Goal: Connect with others

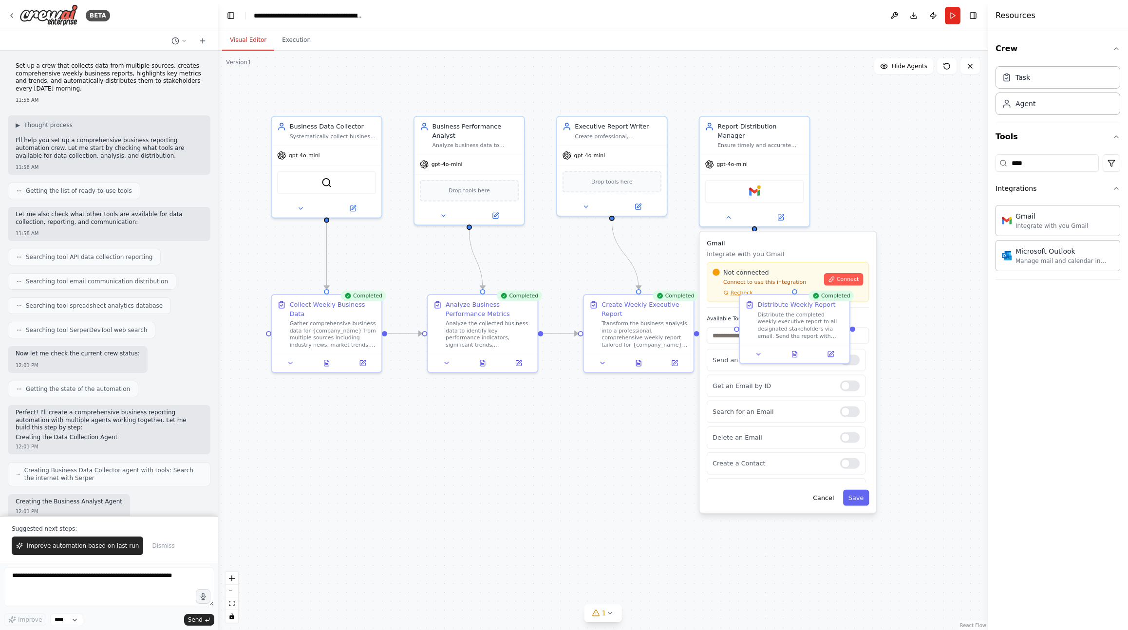
scroll to position [251, 0]
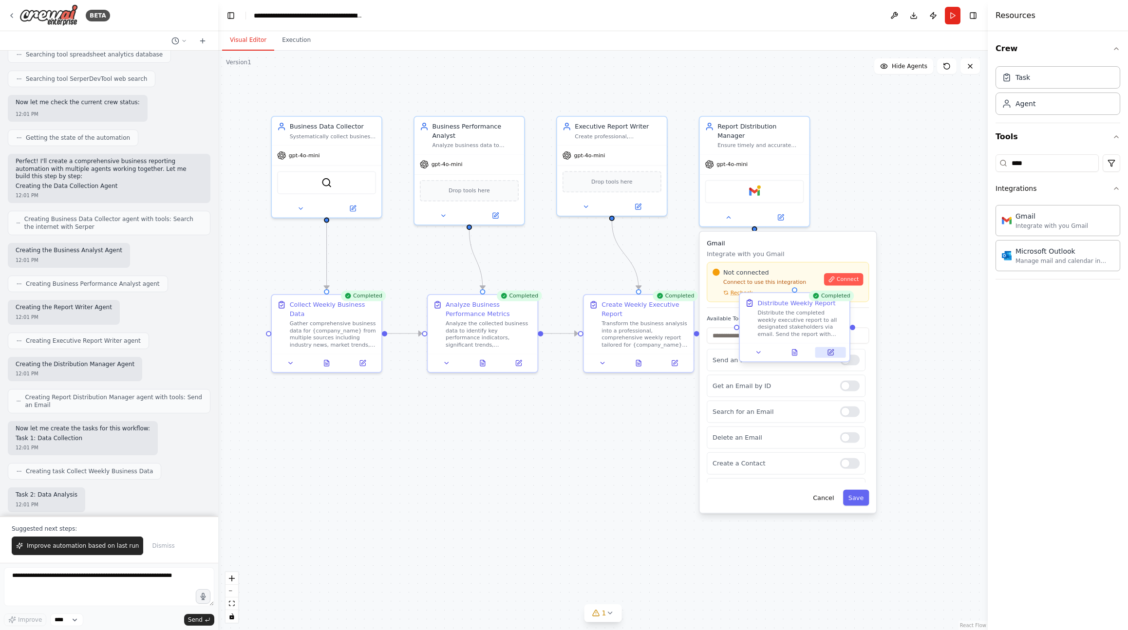
click at [822, 352] on button at bounding box center [831, 352] width 31 height 11
click at [843, 353] on button at bounding box center [835, 352] width 31 height 11
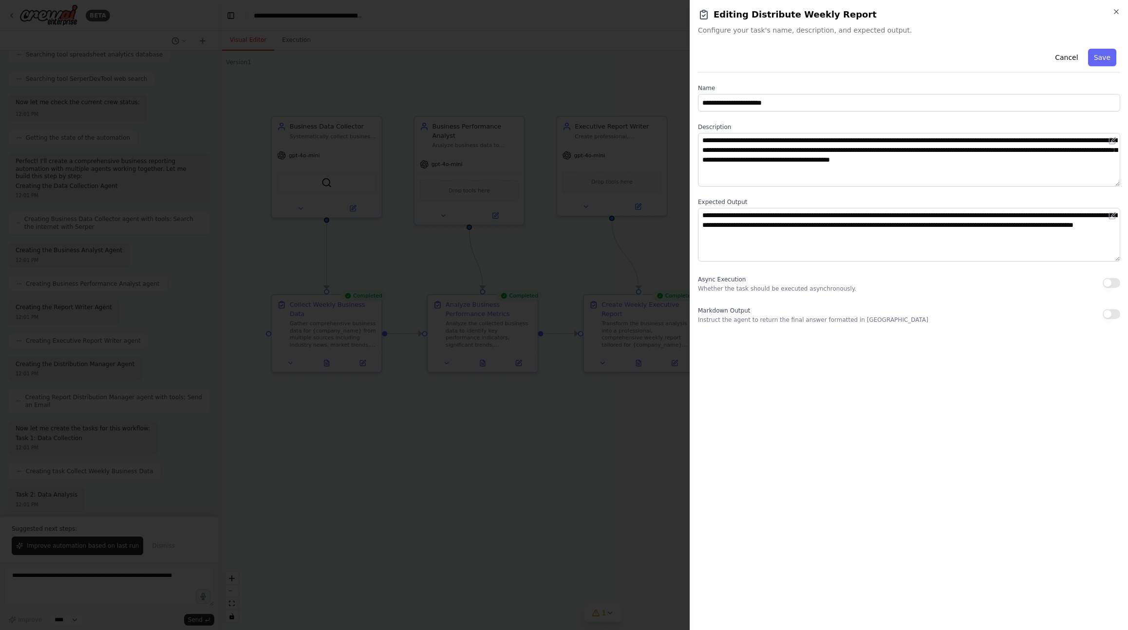
click at [648, 89] on div at bounding box center [564, 315] width 1128 height 630
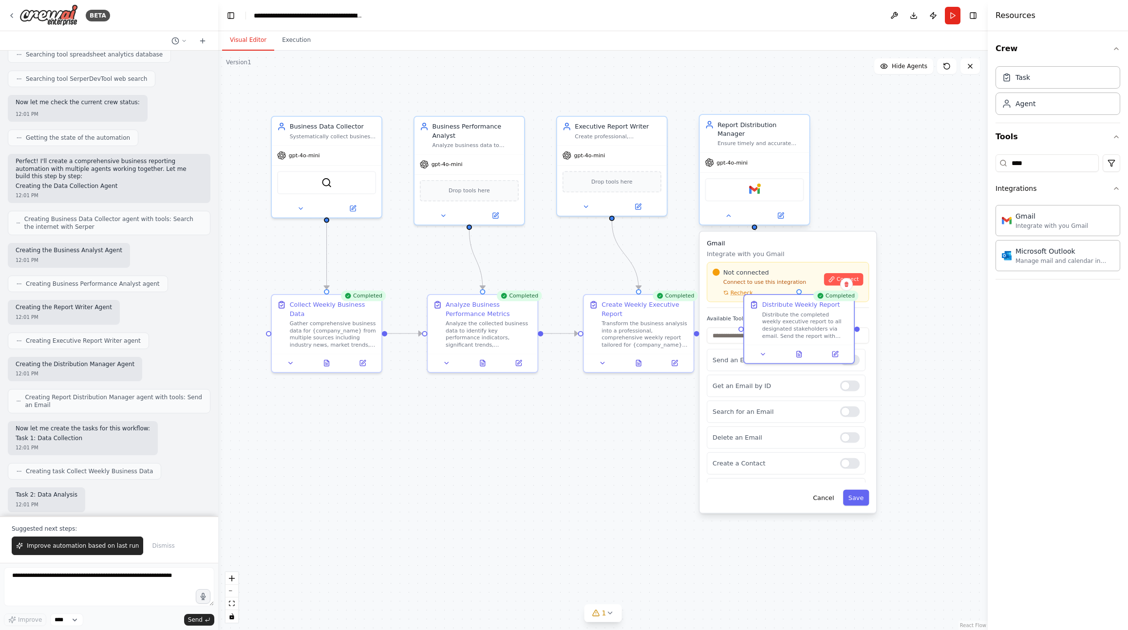
click at [748, 130] on div "Report Distribution Manager Ensure timely and accurate distribution of weekly b…" at bounding box center [761, 133] width 87 height 27
click at [1028, 254] on div "Microsoft Outlook" at bounding box center [1065, 251] width 98 height 10
click at [749, 185] on img at bounding box center [746, 190] width 11 height 11
drag, startPoint x: 826, startPoint y: 491, endPoint x: 824, endPoint y: 479, distance: 11.5
click at [826, 491] on button "Cancel" at bounding box center [824, 498] width 32 height 16
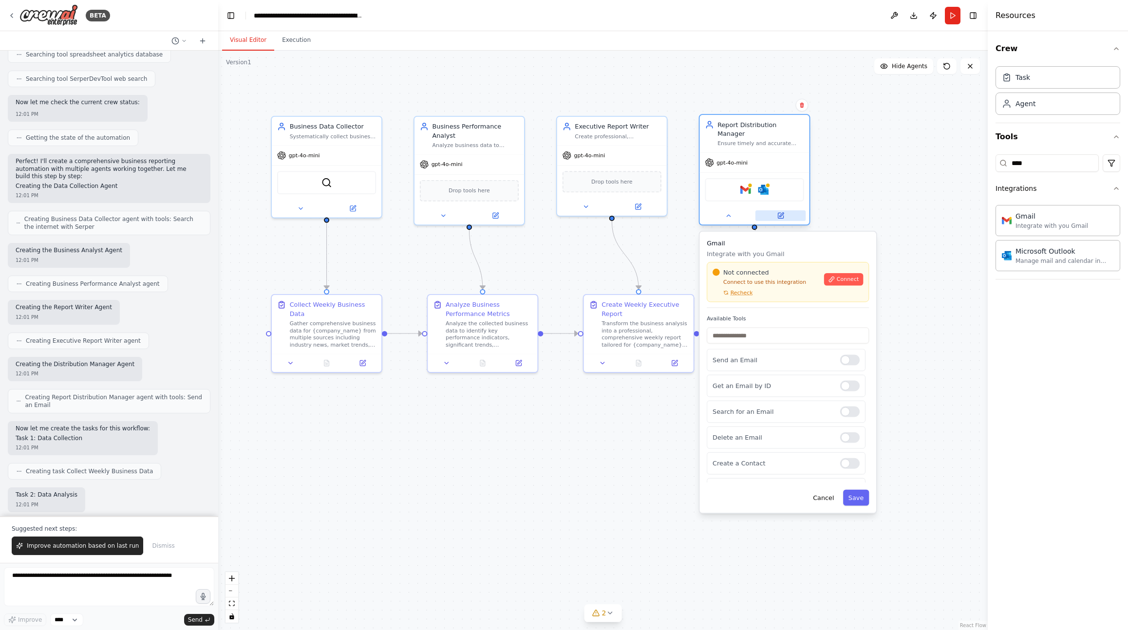
click at [782, 213] on icon at bounding box center [780, 215] width 5 height 5
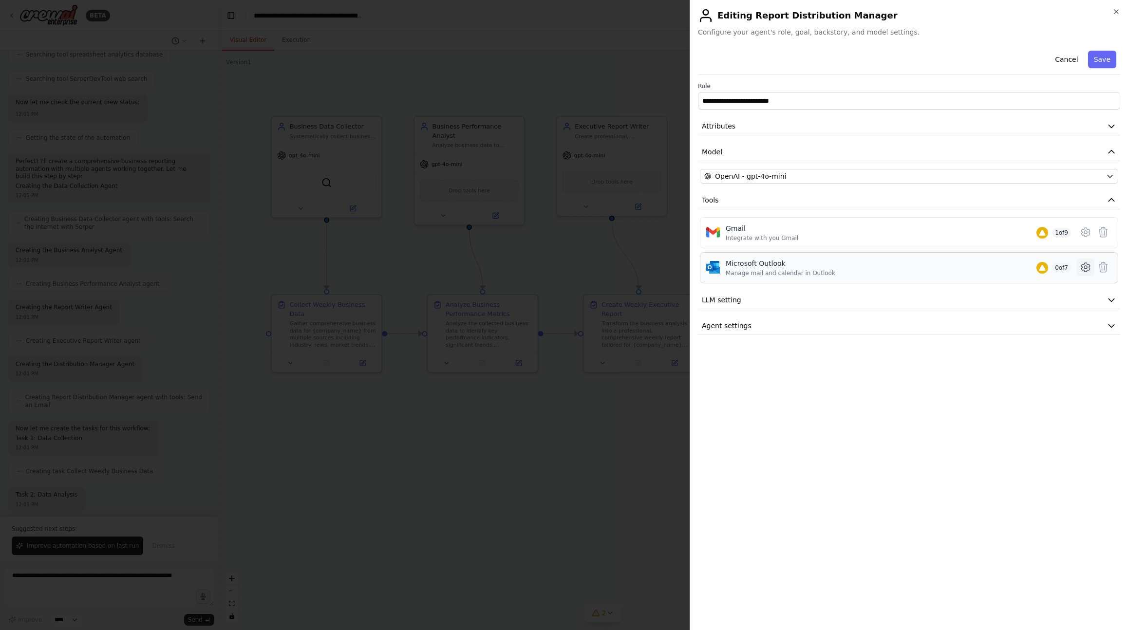
click at [1086, 262] on icon at bounding box center [1086, 268] width 12 height 12
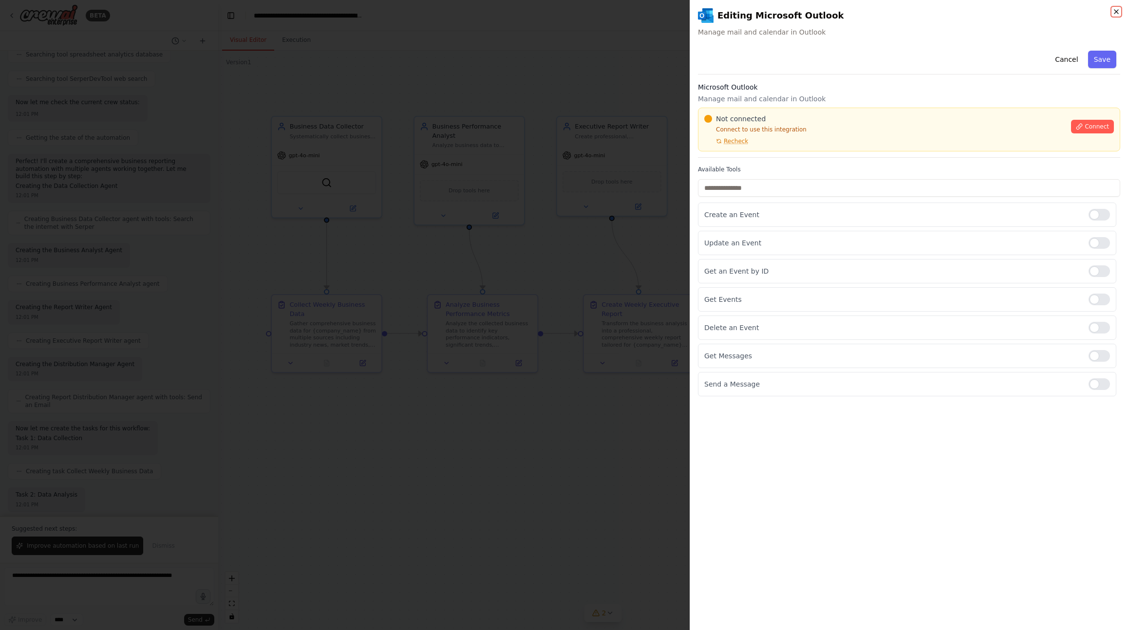
click at [1117, 11] on icon "button" at bounding box center [1117, 12] width 4 height 4
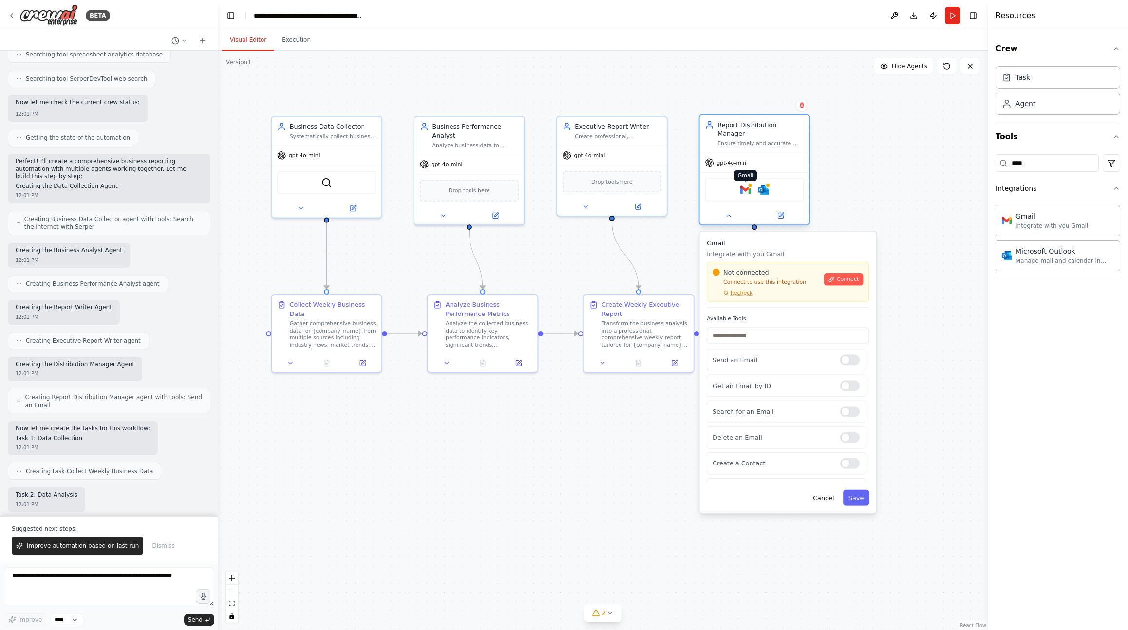
click at [746, 185] on img at bounding box center [746, 190] width 11 height 11
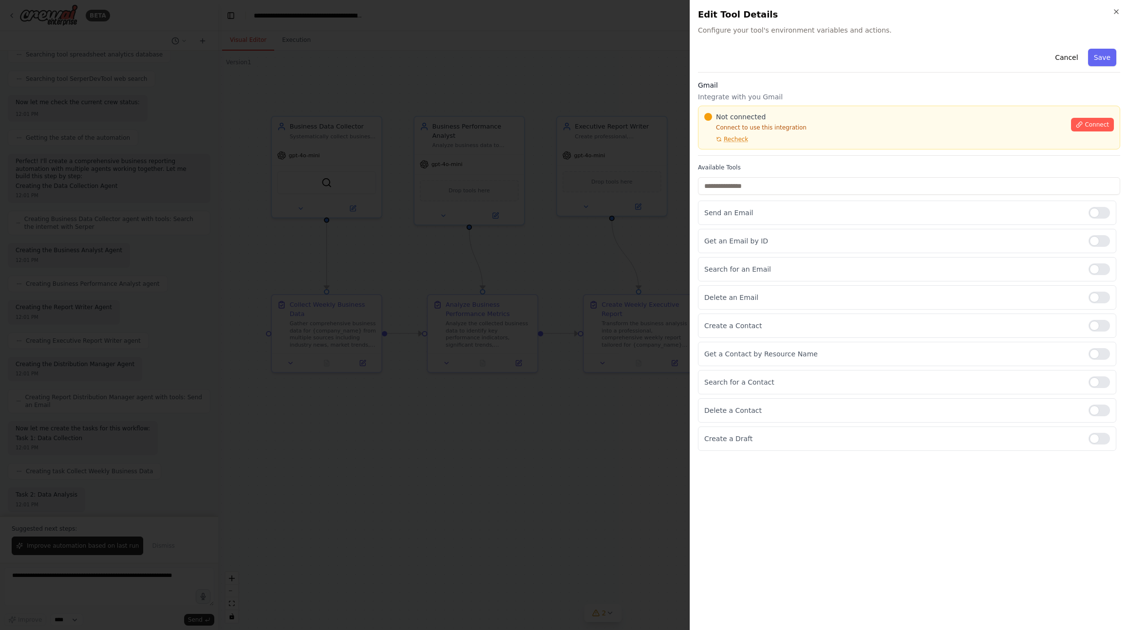
click at [659, 246] on div at bounding box center [564, 315] width 1128 height 630
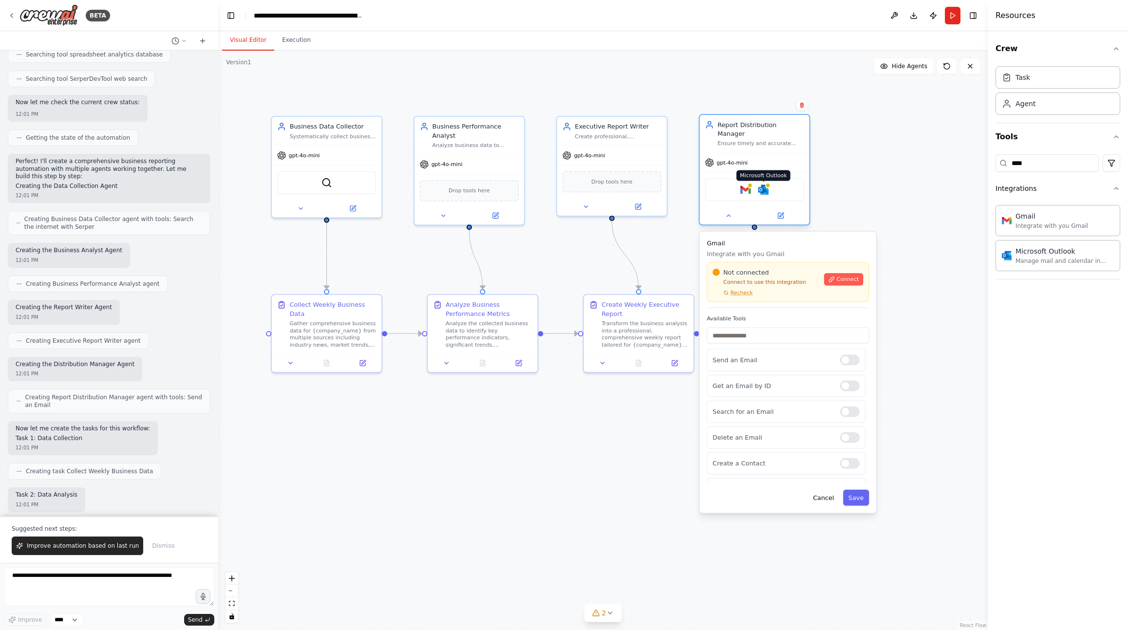
click at [766, 185] on img at bounding box center [763, 190] width 11 height 11
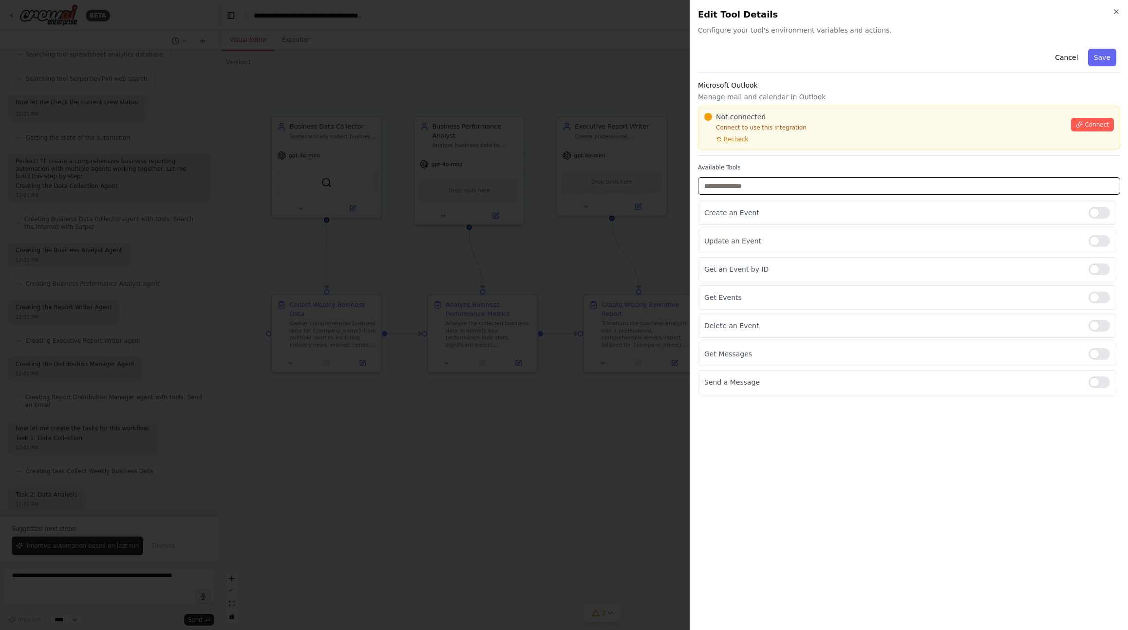
click at [765, 186] on input "text" at bounding box center [909, 186] width 422 height 18
type input "****"
click at [1090, 211] on div at bounding box center [1099, 213] width 21 height 12
click at [1094, 209] on div at bounding box center [1099, 213] width 21 height 12
click at [1060, 57] on button "Cancel" at bounding box center [1066, 58] width 35 height 18
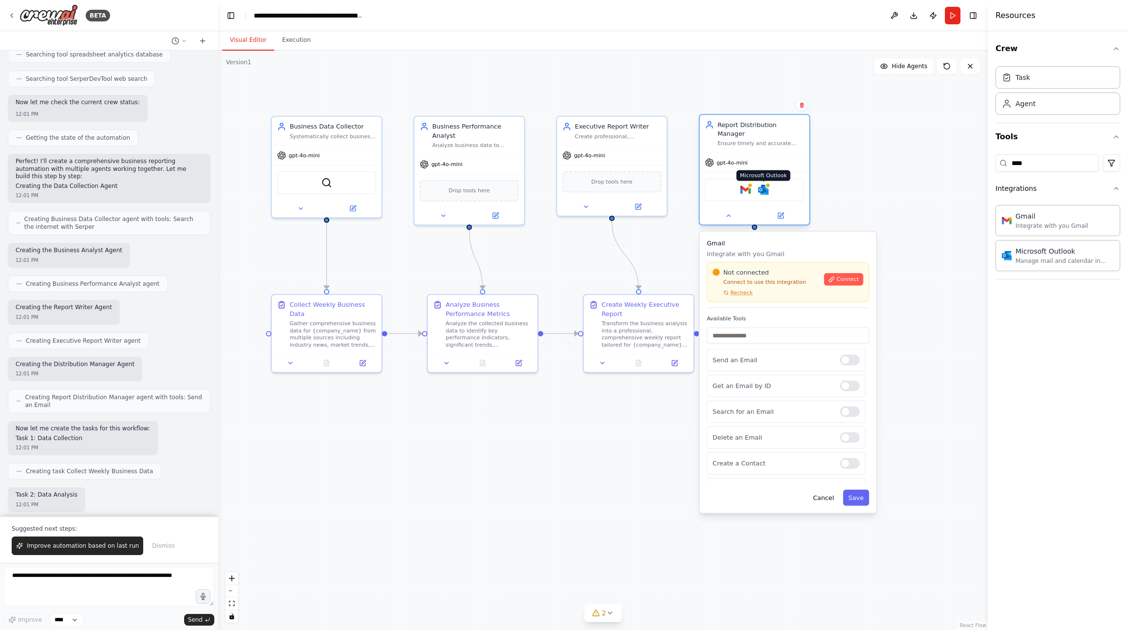
click at [764, 185] on img at bounding box center [763, 190] width 11 height 11
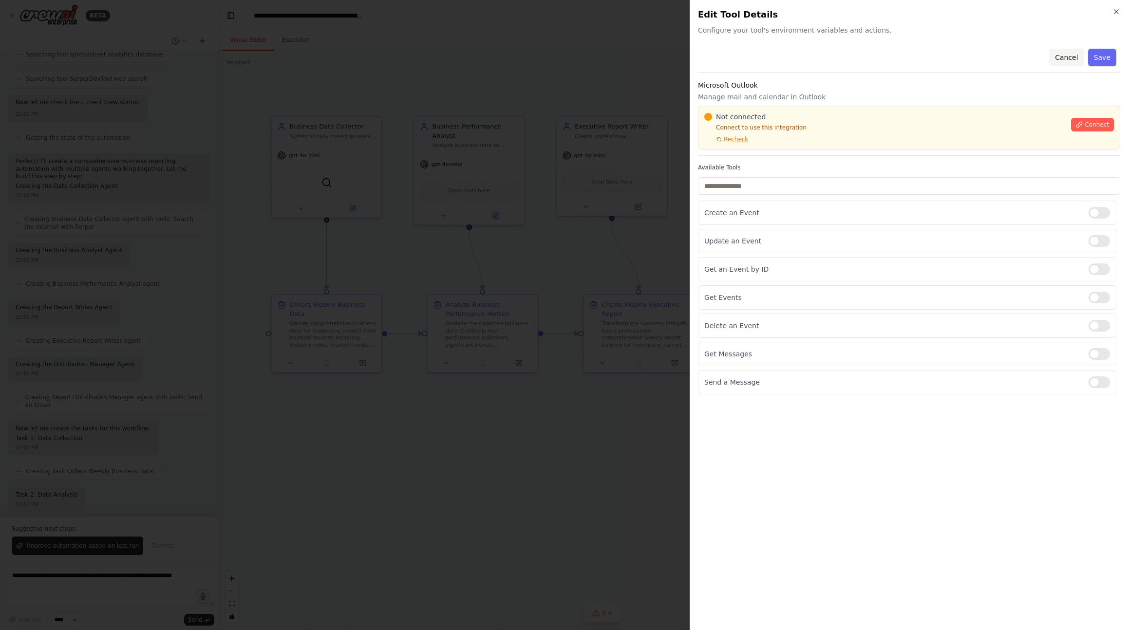
click at [1071, 55] on button "Cancel" at bounding box center [1066, 58] width 35 height 18
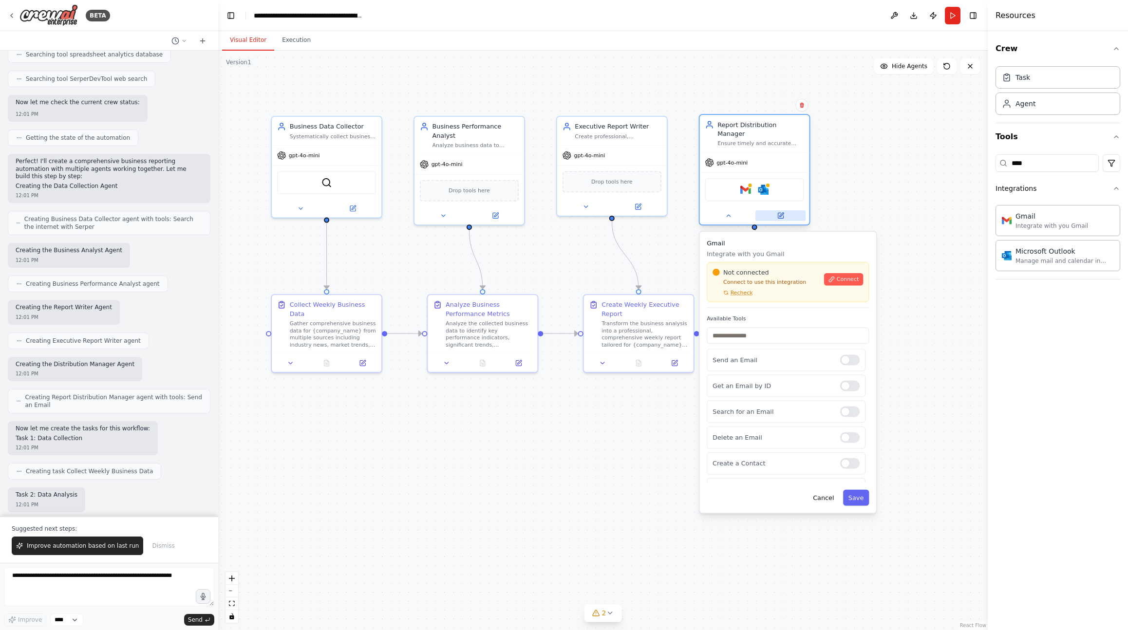
click at [783, 213] on icon at bounding box center [780, 215] width 5 height 5
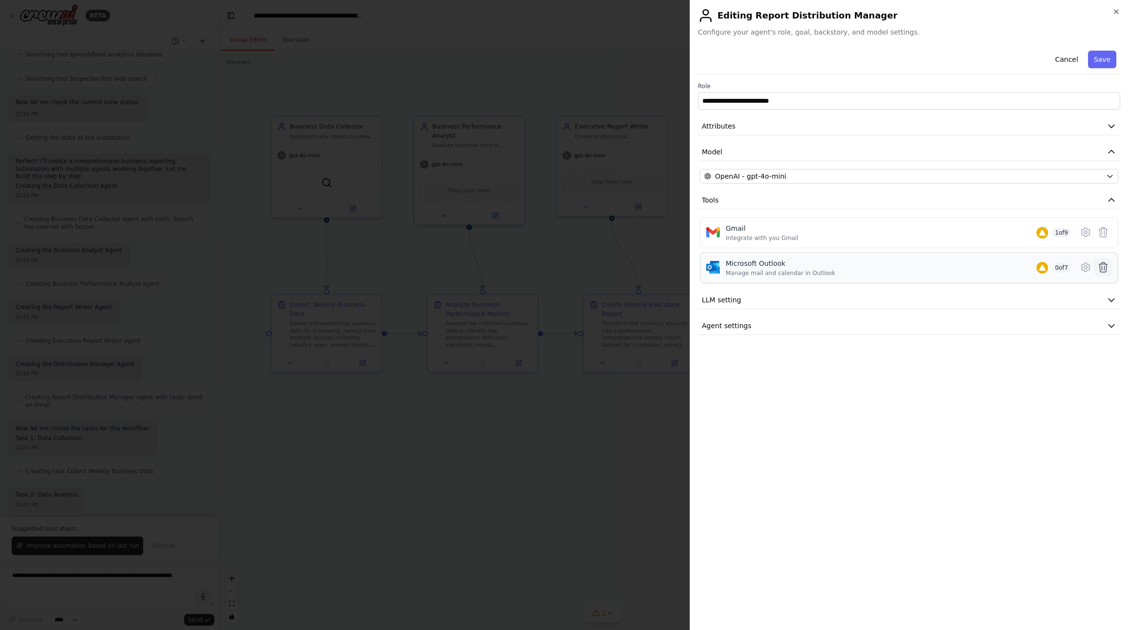
click at [1105, 263] on icon at bounding box center [1104, 268] width 12 height 12
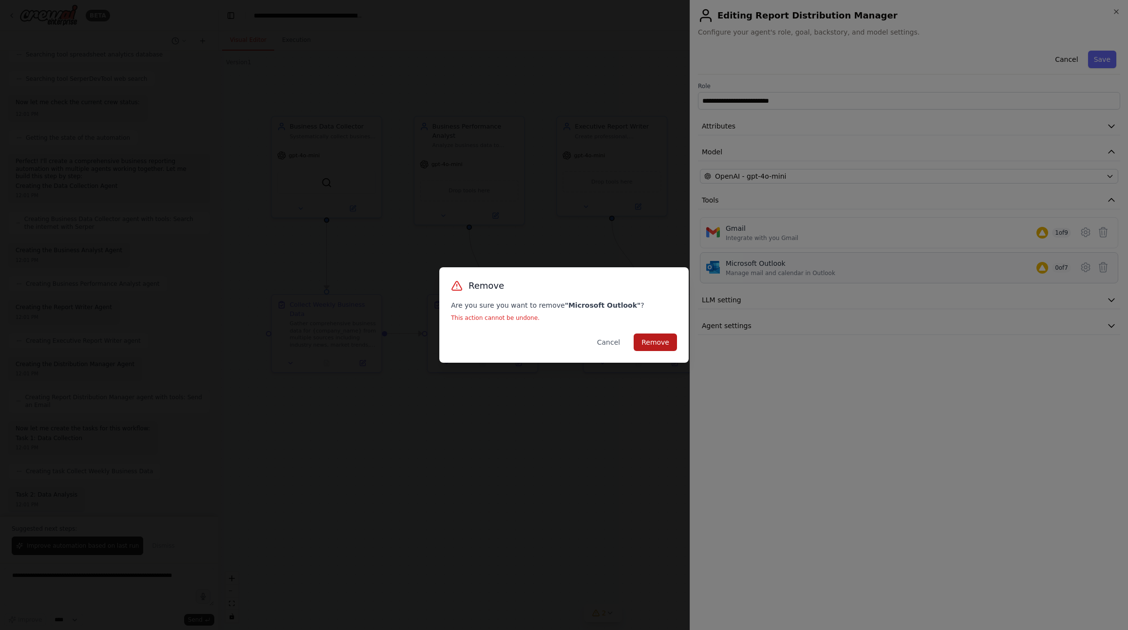
click at [669, 344] on button "Remove" at bounding box center [655, 343] width 43 height 18
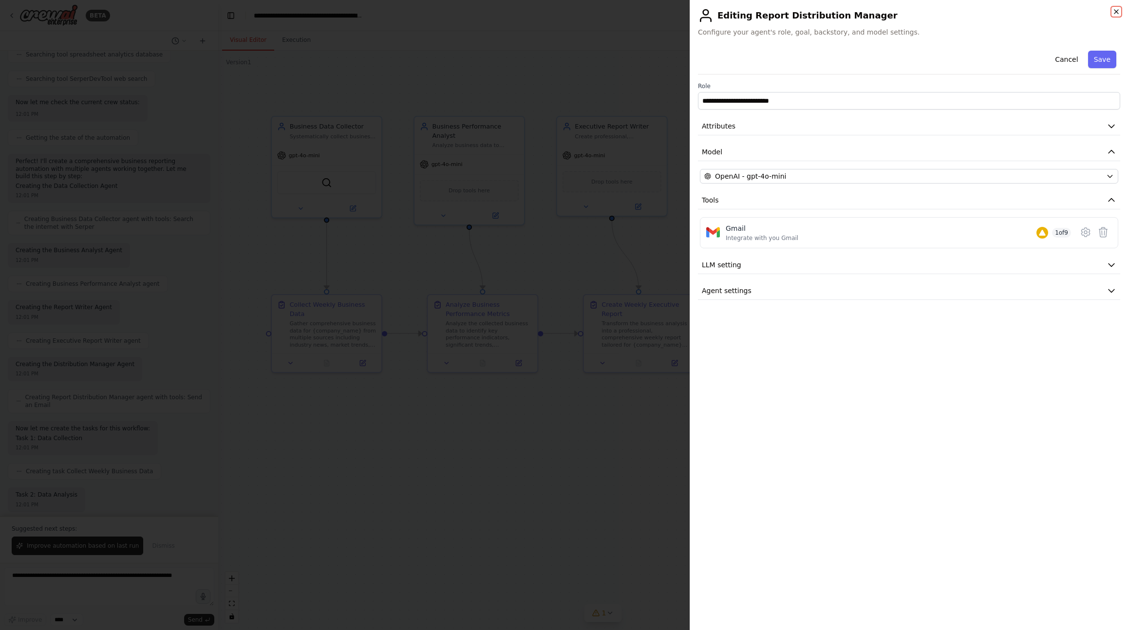
click at [1113, 10] on icon "button" at bounding box center [1117, 12] width 8 height 8
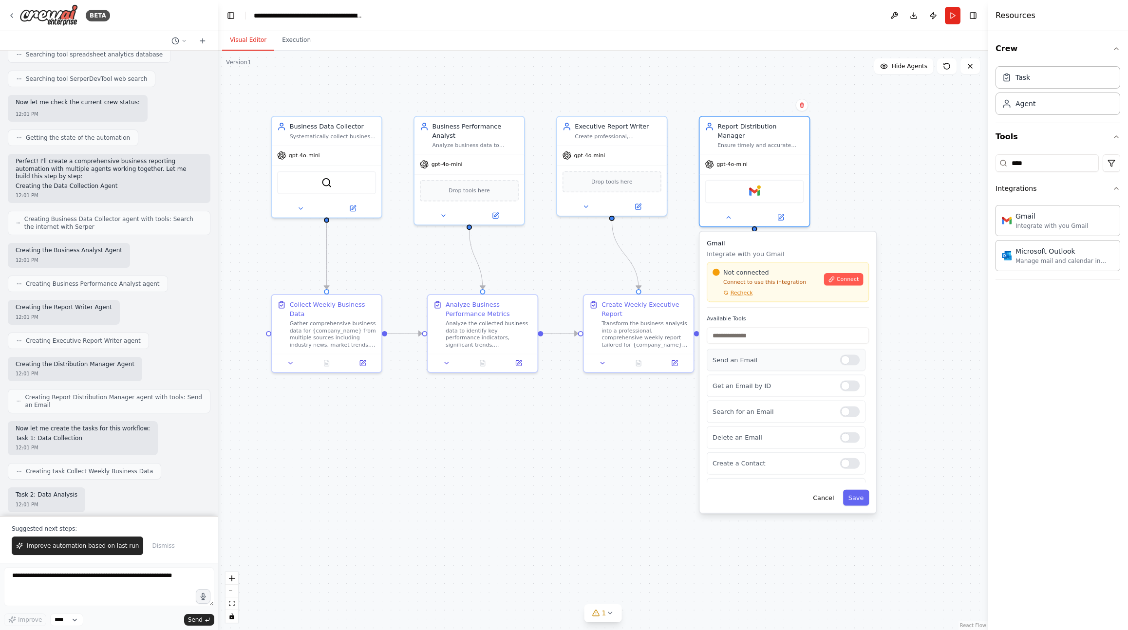
click at [849, 355] on div at bounding box center [849, 360] width 19 height 11
click at [848, 355] on div at bounding box center [849, 360] width 19 height 11
click at [848, 276] on span "Connect" at bounding box center [848, 279] width 22 height 7
click at [128, 572] on textarea at bounding box center [109, 587] width 210 height 39
paste textarea "**********"
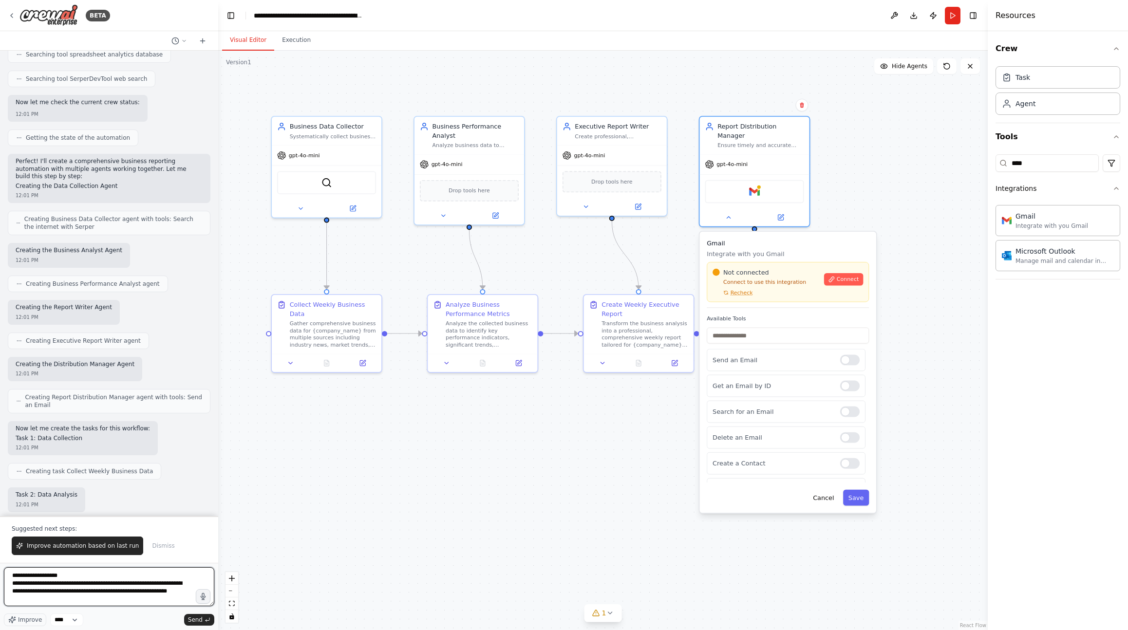
scroll to position [20, 0]
type textarea "**********"
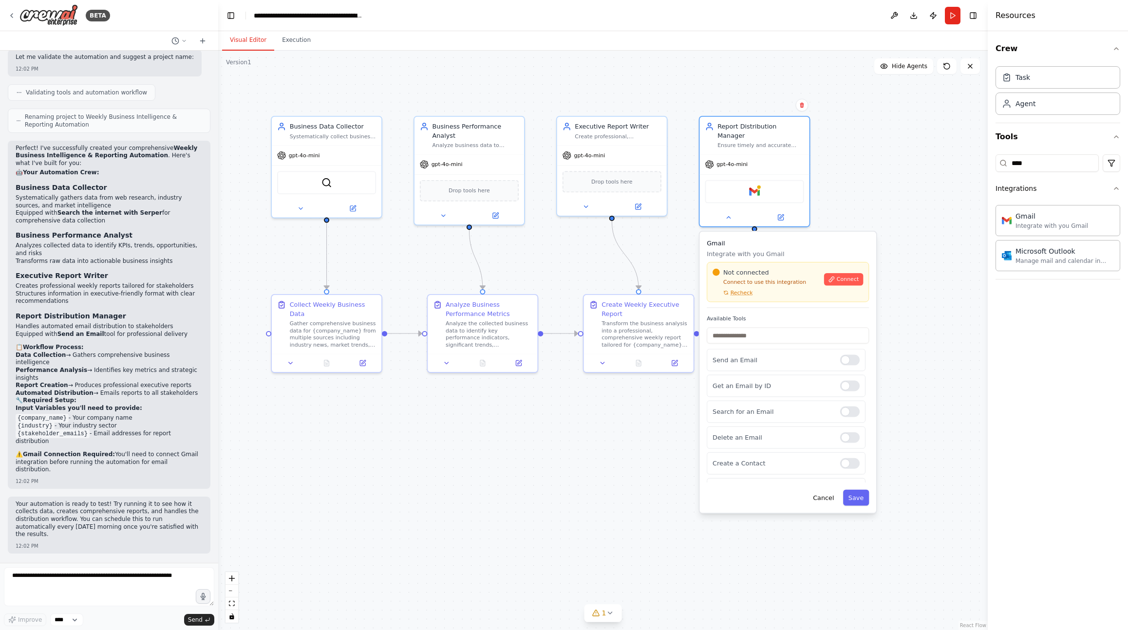
scroll to position [919, 0]
